Goal: Task Accomplishment & Management: Complete application form

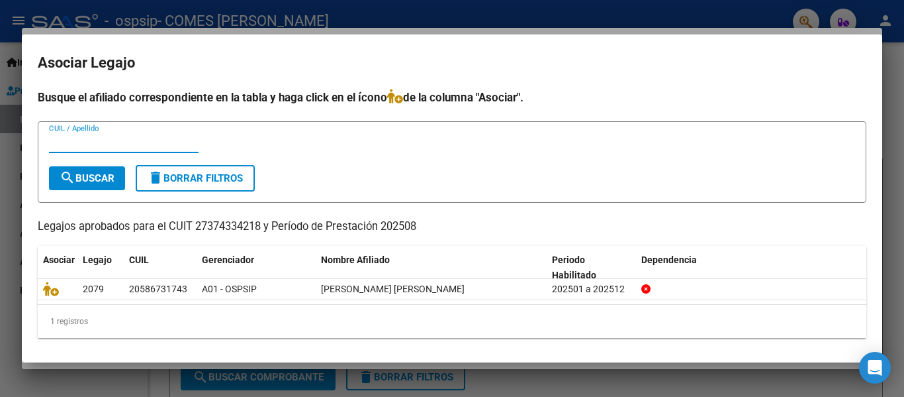
scroll to position [3, 0]
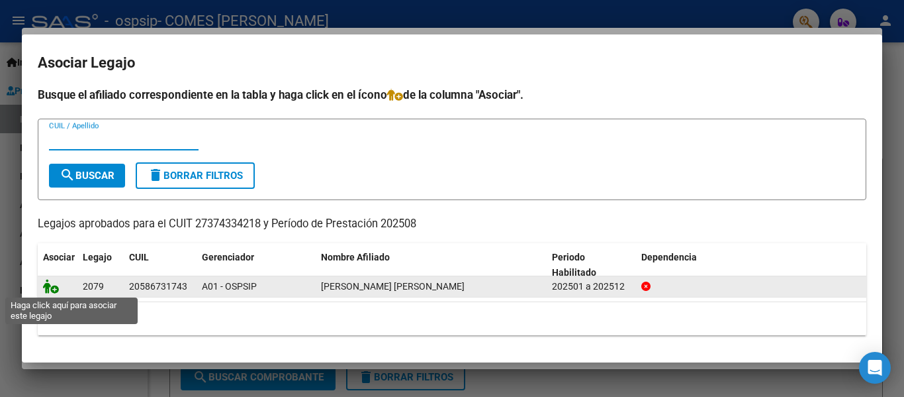
click at [54, 290] on icon at bounding box center [51, 286] width 16 height 15
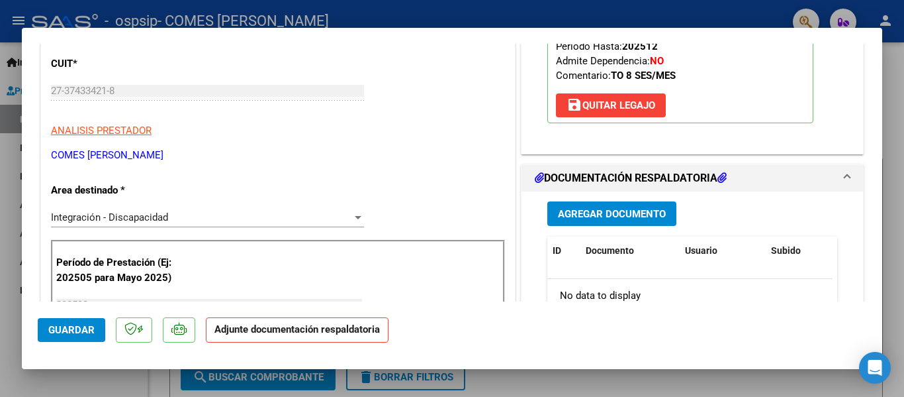
scroll to position [265, 0]
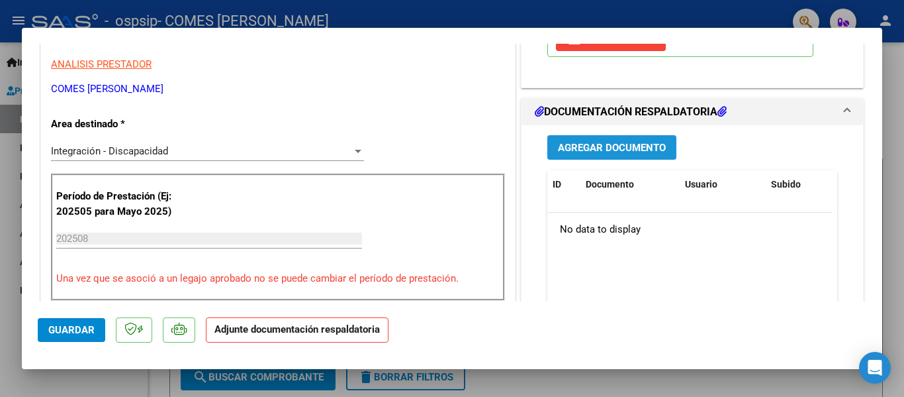
click at [624, 146] on span "Agregar Documento" at bounding box center [612, 148] width 108 height 12
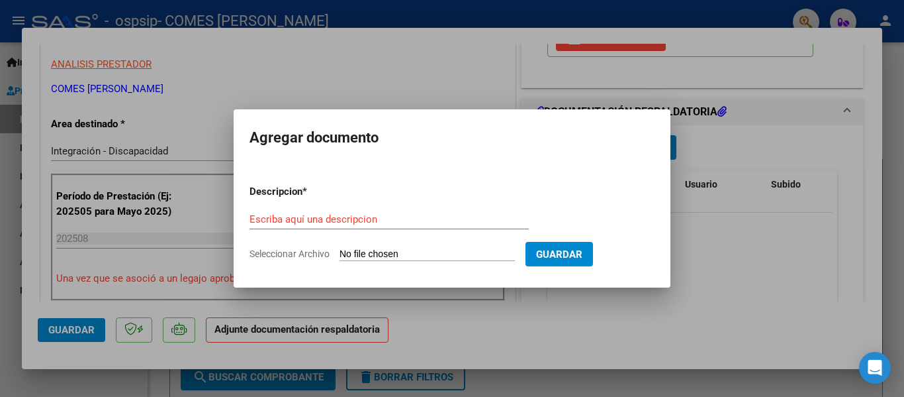
click at [307, 255] on span "Seleccionar Archivo" at bounding box center [290, 253] width 80 height 11
click at [340, 255] on input "Seleccionar Archivo" at bounding box center [427, 254] width 175 height 13
type input "C:\fakepath\Asistencia Agosto [PERSON_NAME].pdf"
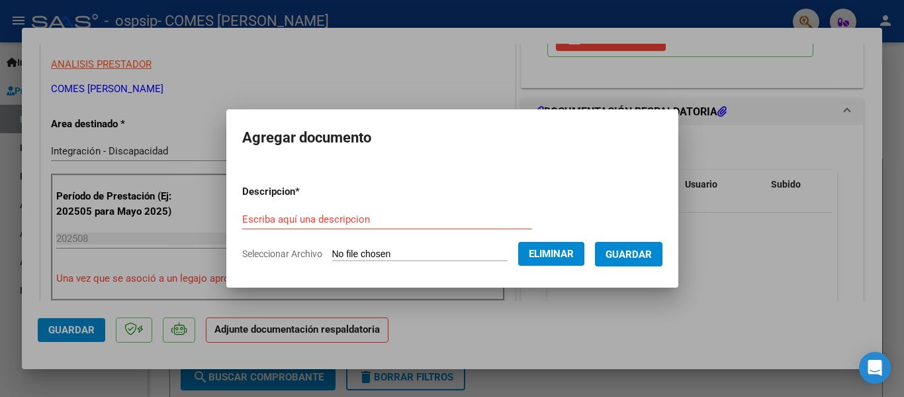
click at [326, 221] on input "Escriba aquí una descripcion" at bounding box center [387, 219] width 290 height 12
type input "Planilla de asistencia"
click at [646, 252] on span "Guardar" at bounding box center [629, 254] width 46 height 12
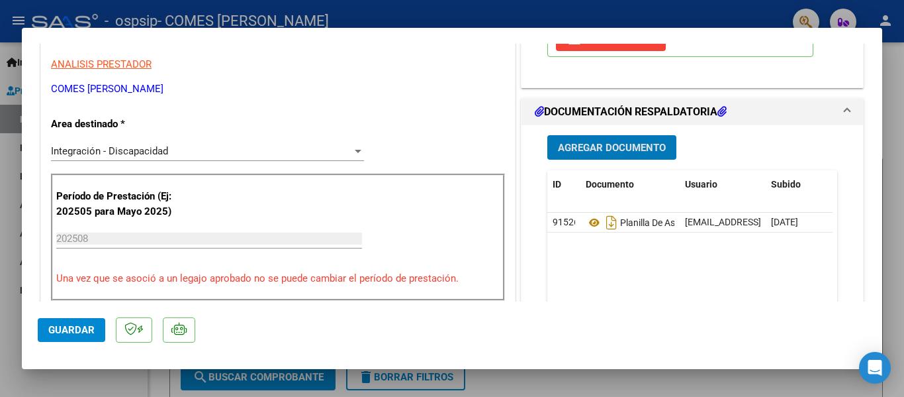
click at [622, 142] on span "Agregar Documento" at bounding box center [612, 148] width 108 height 12
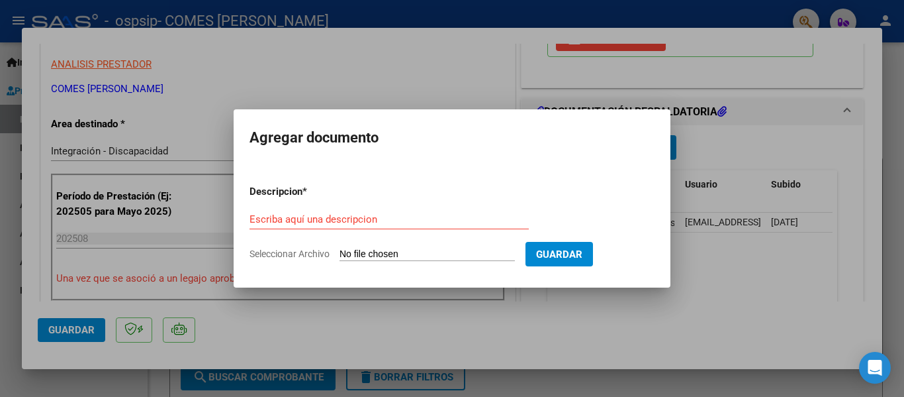
click at [299, 256] on span "Seleccionar Archivo" at bounding box center [290, 253] width 80 height 11
click at [340, 256] on input "Seleccionar Archivo" at bounding box center [427, 254] width 175 height 13
type input "C:\fakepath\autorizacion [PERSON_NAME].pdf"
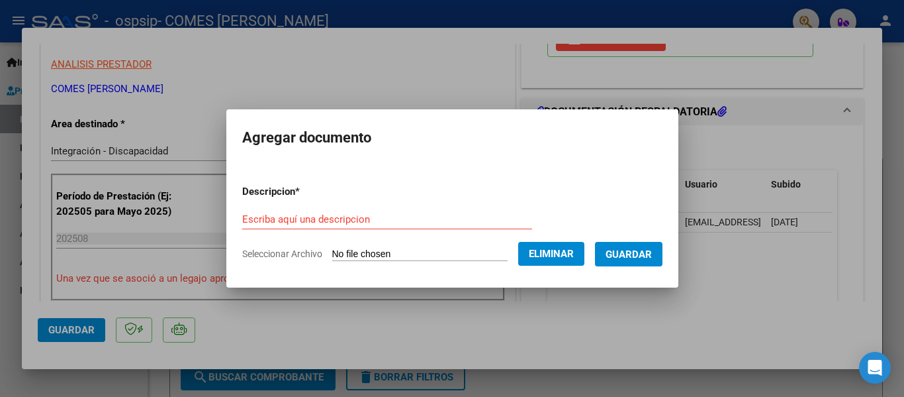
click at [345, 218] on input "Escriba aquí una descripcion" at bounding box center [387, 219] width 290 height 12
type input "a"
type input "Autorizacion"
click at [652, 251] on span "Guardar" at bounding box center [629, 254] width 46 height 12
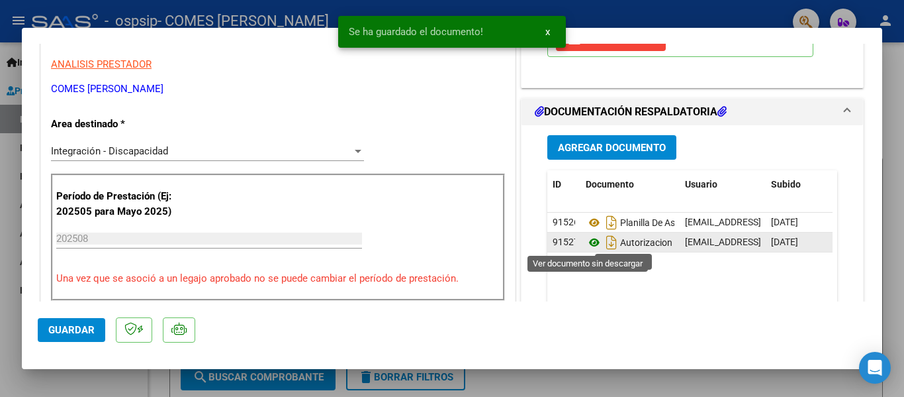
click at [587, 244] on icon at bounding box center [594, 242] width 17 height 16
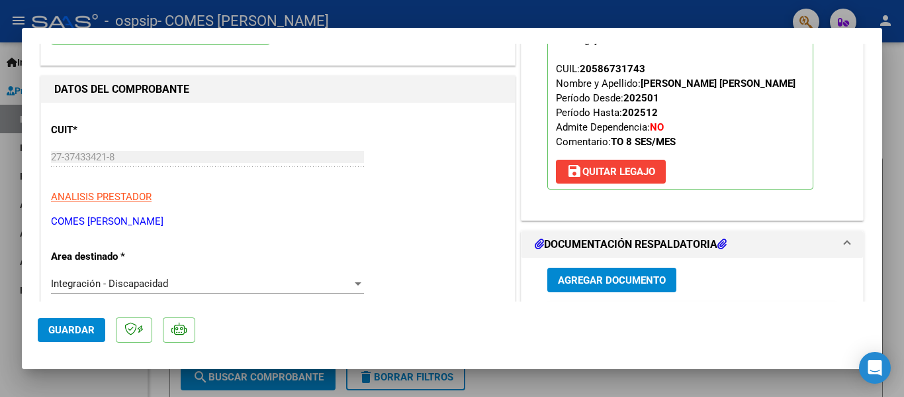
scroll to position [0, 0]
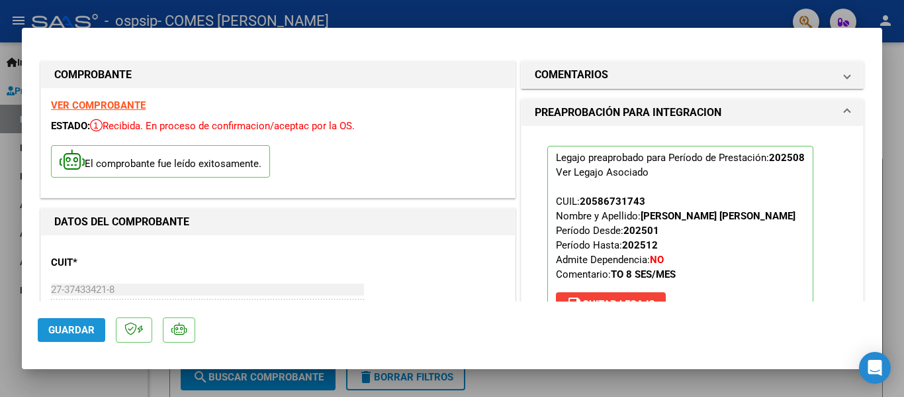
click at [77, 333] on span "Guardar" at bounding box center [71, 330] width 46 height 12
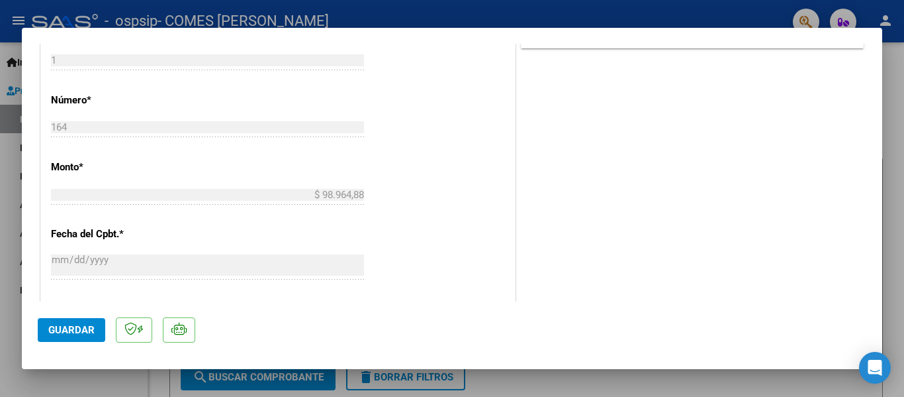
scroll to position [596, 0]
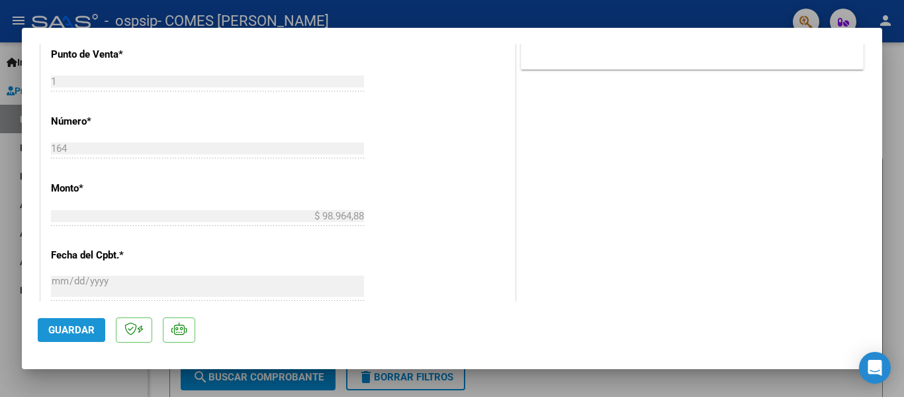
click at [70, 333] on span "Guardar" at bounding box center [71, 330] width 46 height 12
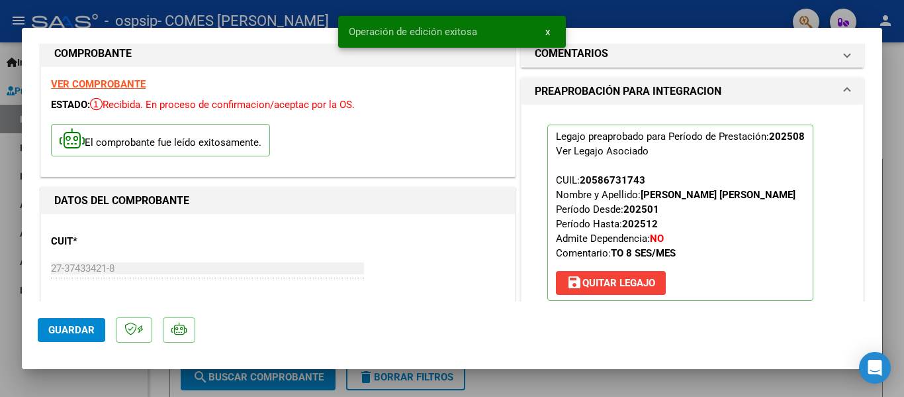
scroll to position [0, 0]
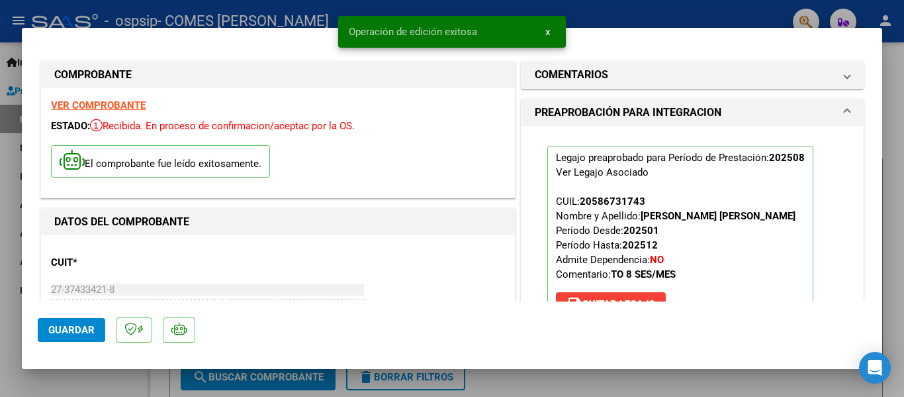
click at [558, 385] on div at bounding box center [452, 198] width 904 height 397
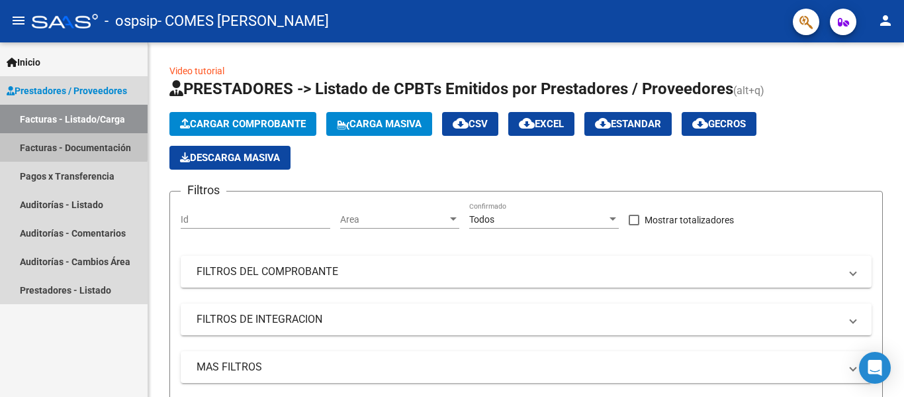
click at [72, 146] on link "Facturas - Documentación" at bounding box center [74, 147] width 148 height 28
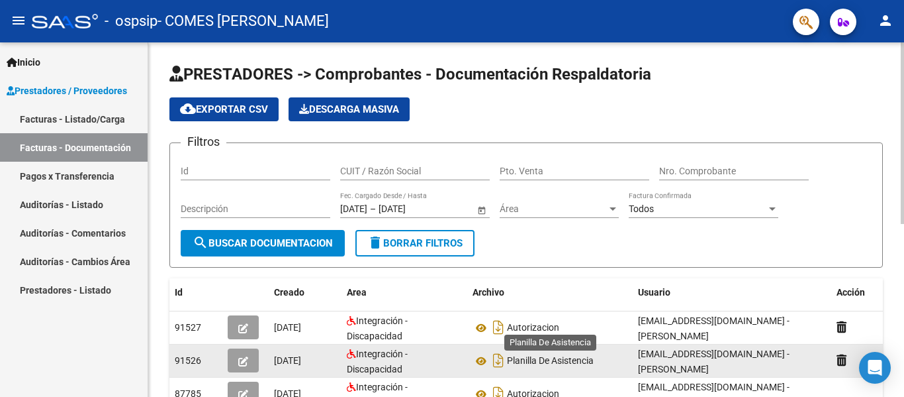
scroll to position [66, 0]
